Goal: Task Accomplishment & Management: Manage account settings

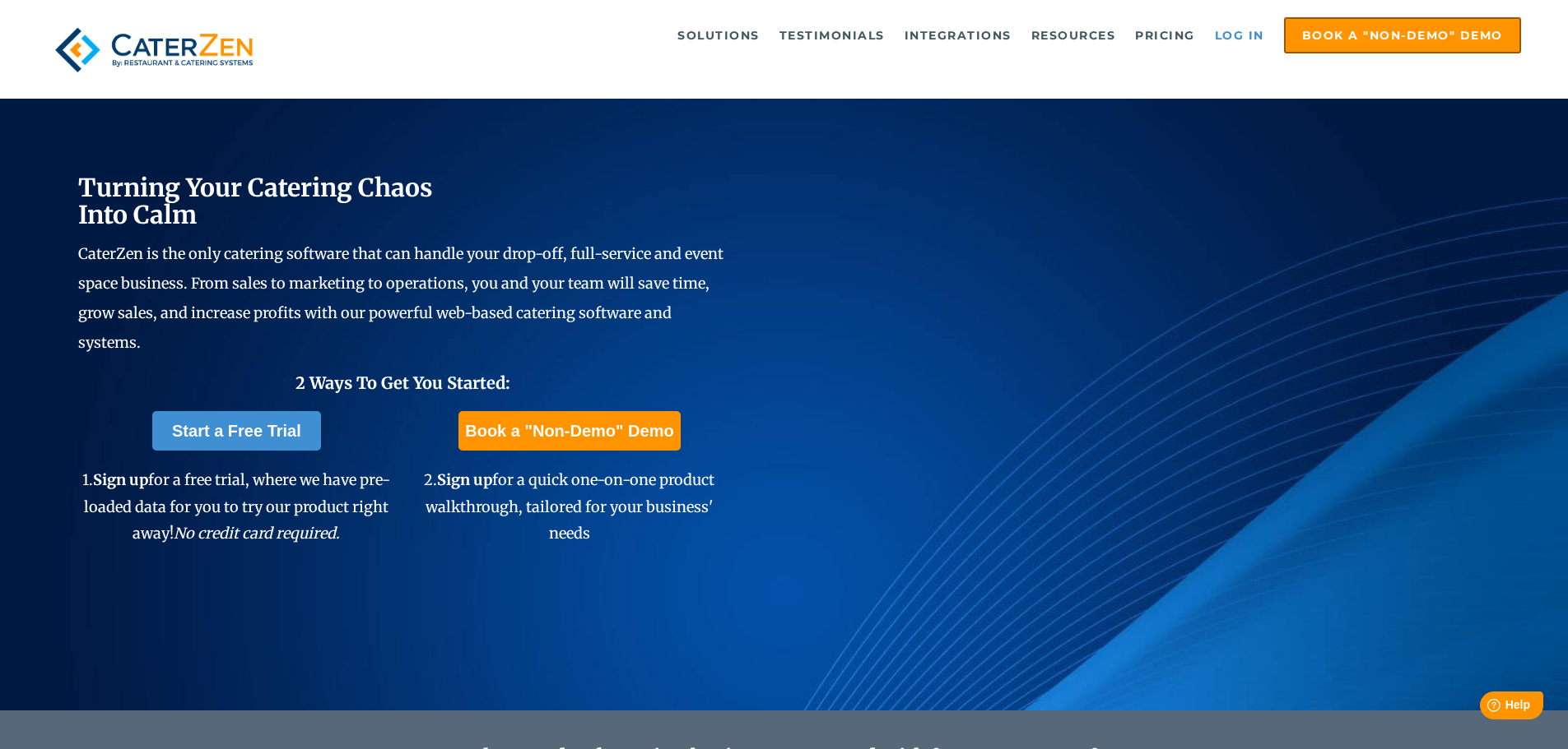
click at [1222, 43] on link "Log in" at bounding box center [1240, 35] width 66 height 33
click at [1242, 37] on link "Log in" at bounding box center [1240, 35] width 66 height 33
click at [1227, 10] on div "Solutions Catering CRM Catering Sales Catering Management Catering Marketing Ca…" at bounding box center [784, 49] width 1568 height 99
click at [1231, 33] on link "Log in" at bounding box center [1240, 35] width 66 height 33
